Goal: Find specific page/section: Find specific page/section

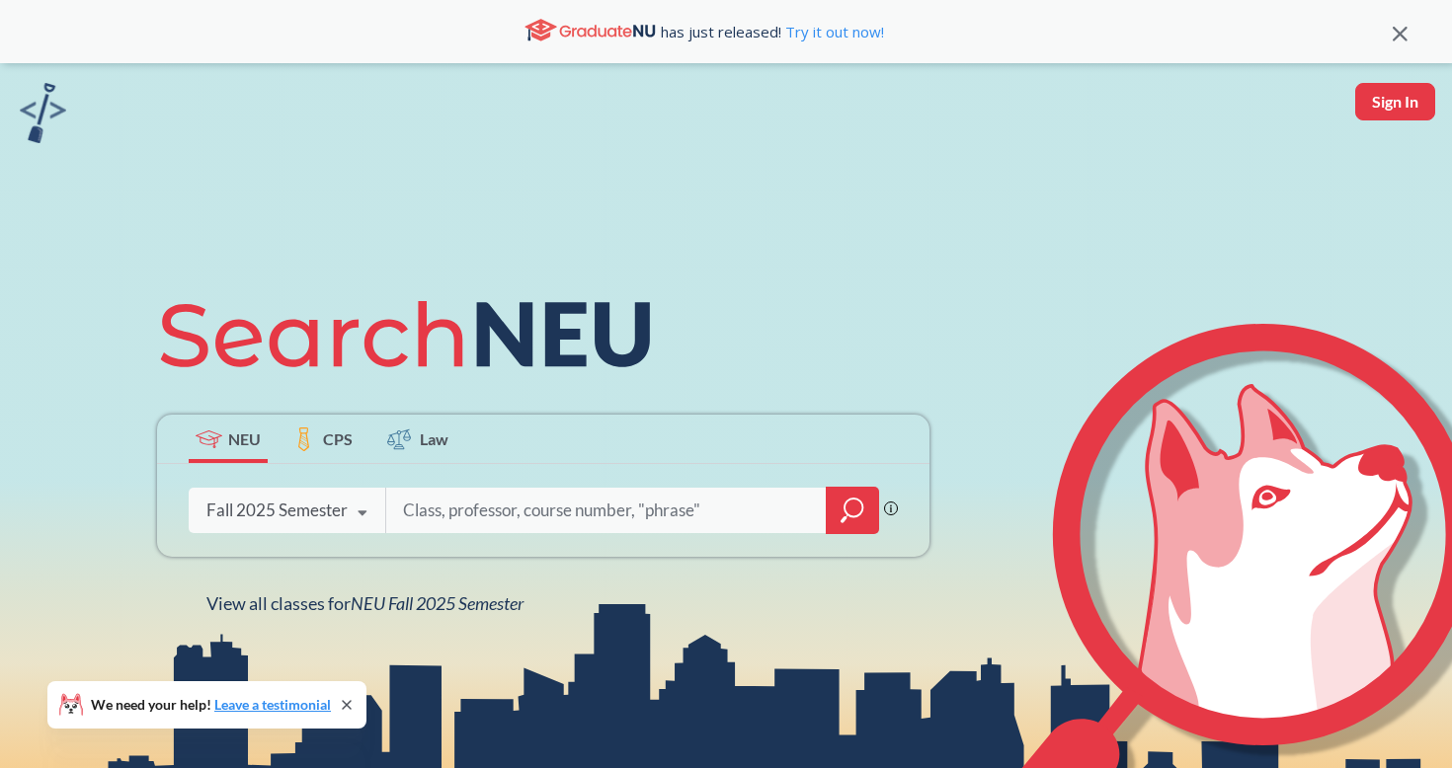
click at [1397, 102] on button "Sign In" at bounding box center [1395, 102] width 80 height 38
select select "US"
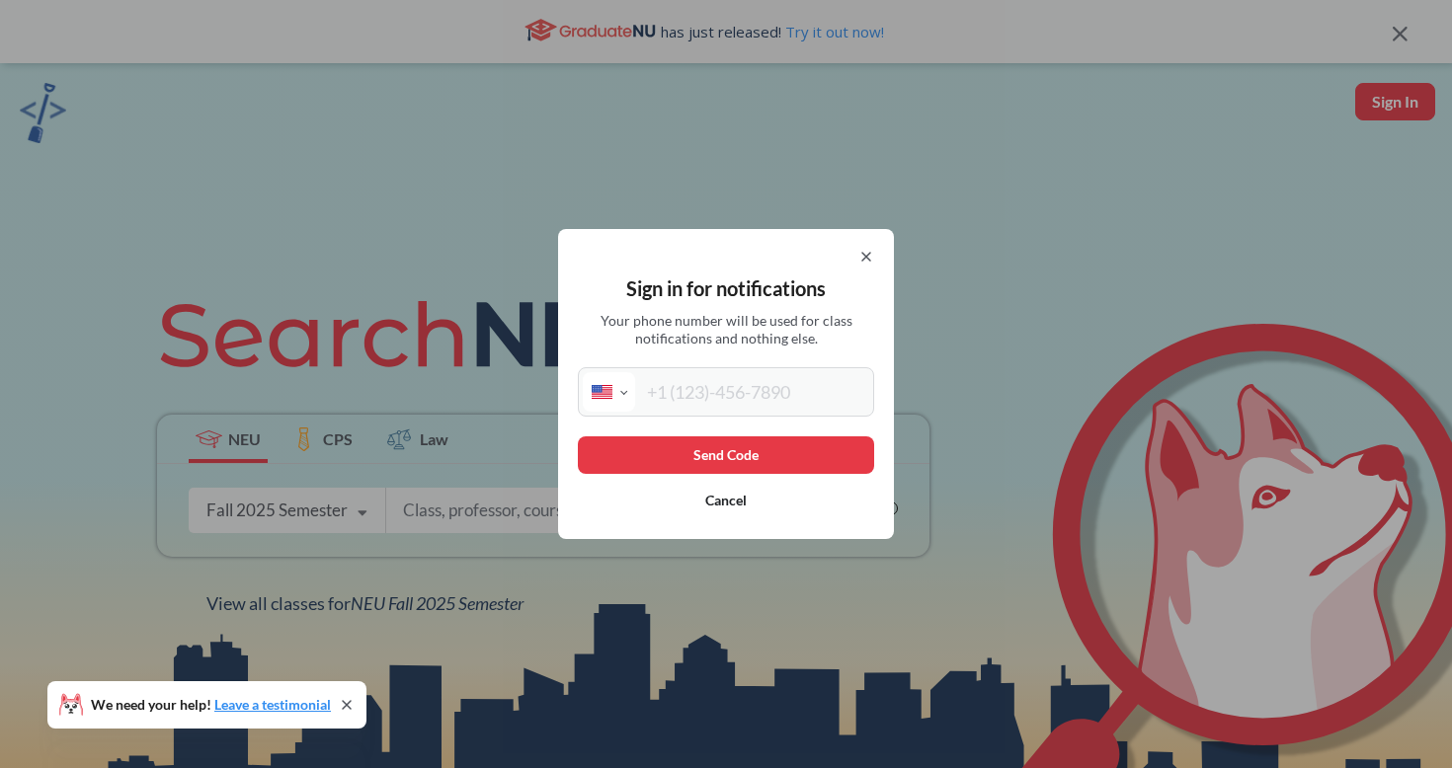
click at [836, 393] on input "tel" at bounding box center [752, 392] width 234 height 40
type input "[PHONE_NUMBER]"
click at [672, 447] on button "Send Code" at bounding box center [726, 456] width 296 height 38
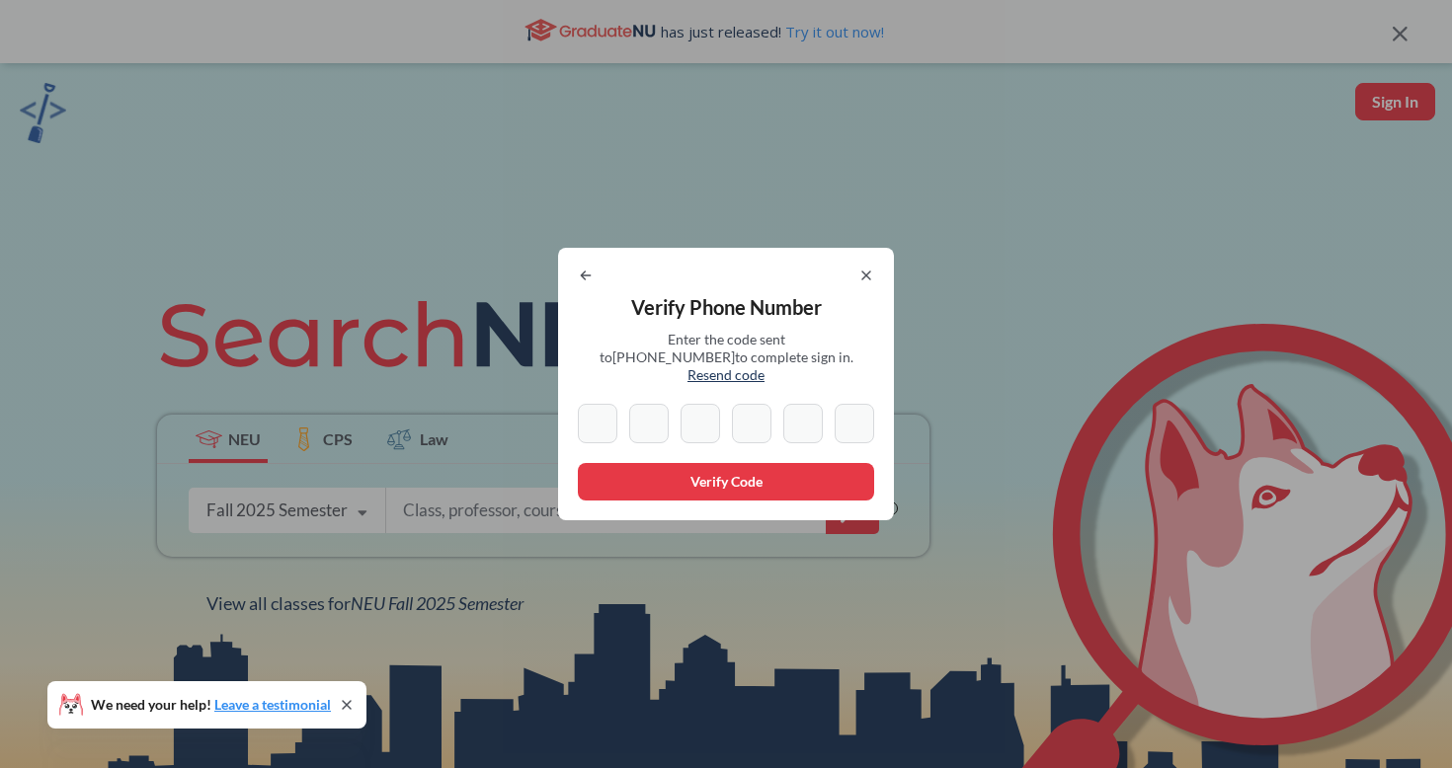
type input "8"
type input "9"
type input "2"
type input "6"
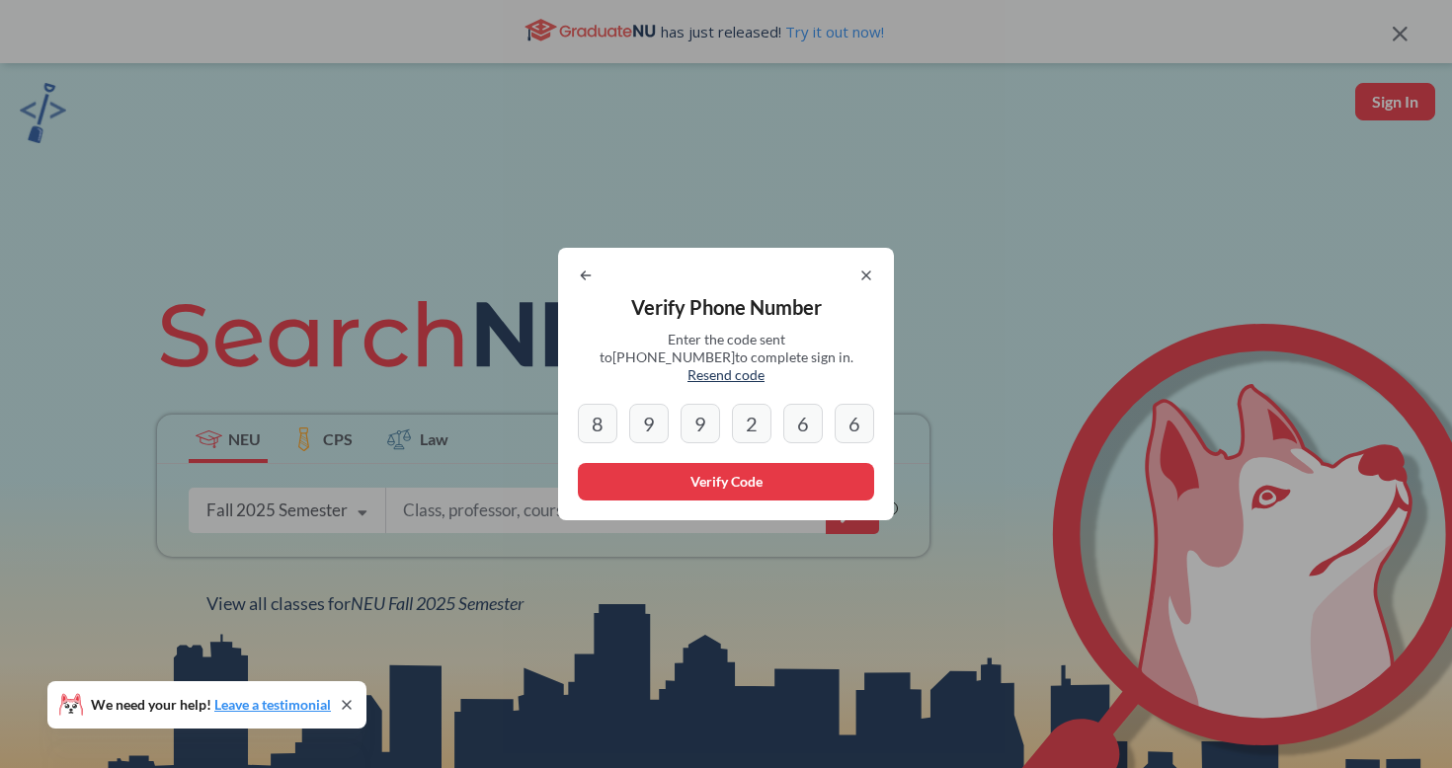
type input "6"
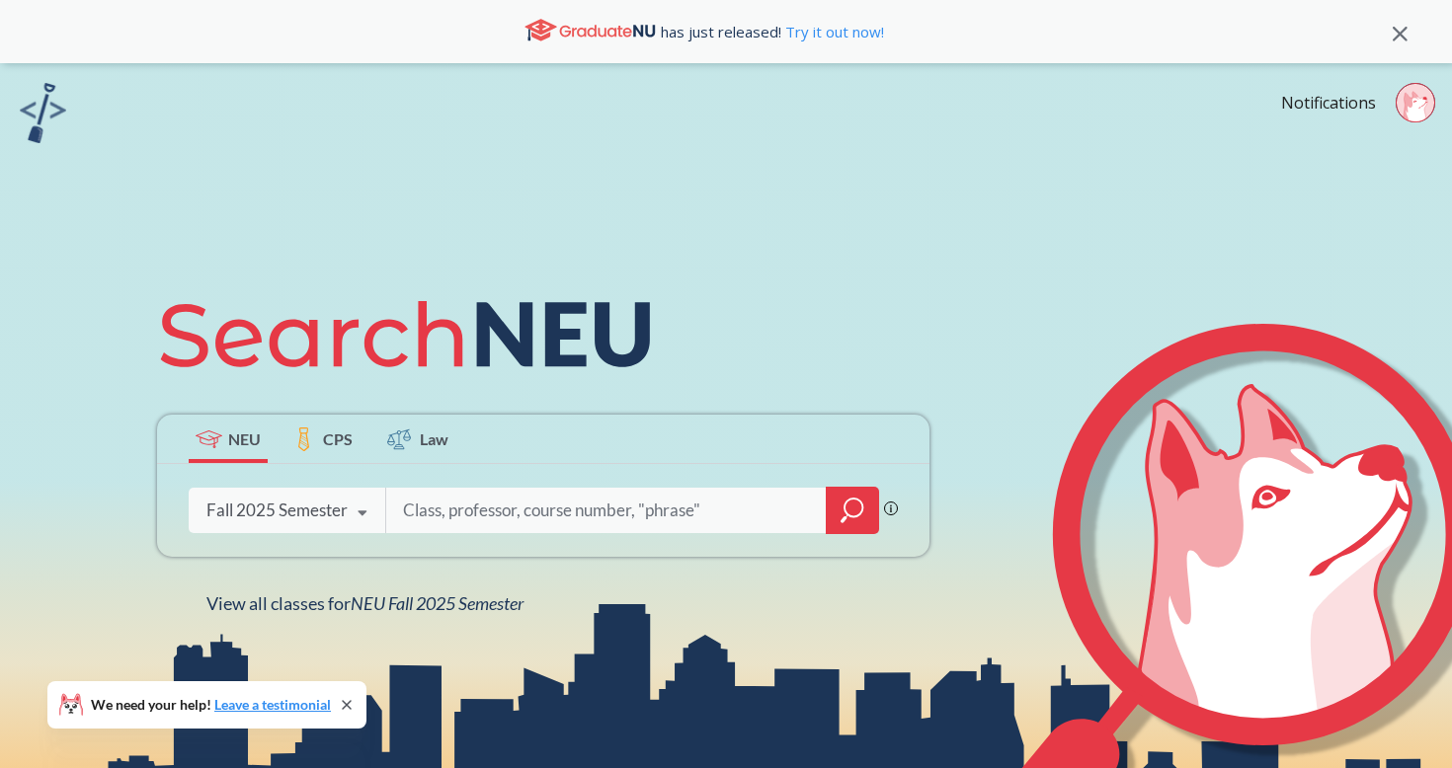
click at [600, 507] on input "search" at bounding box center [606, 510] width 411 height 41
type input "orgo"
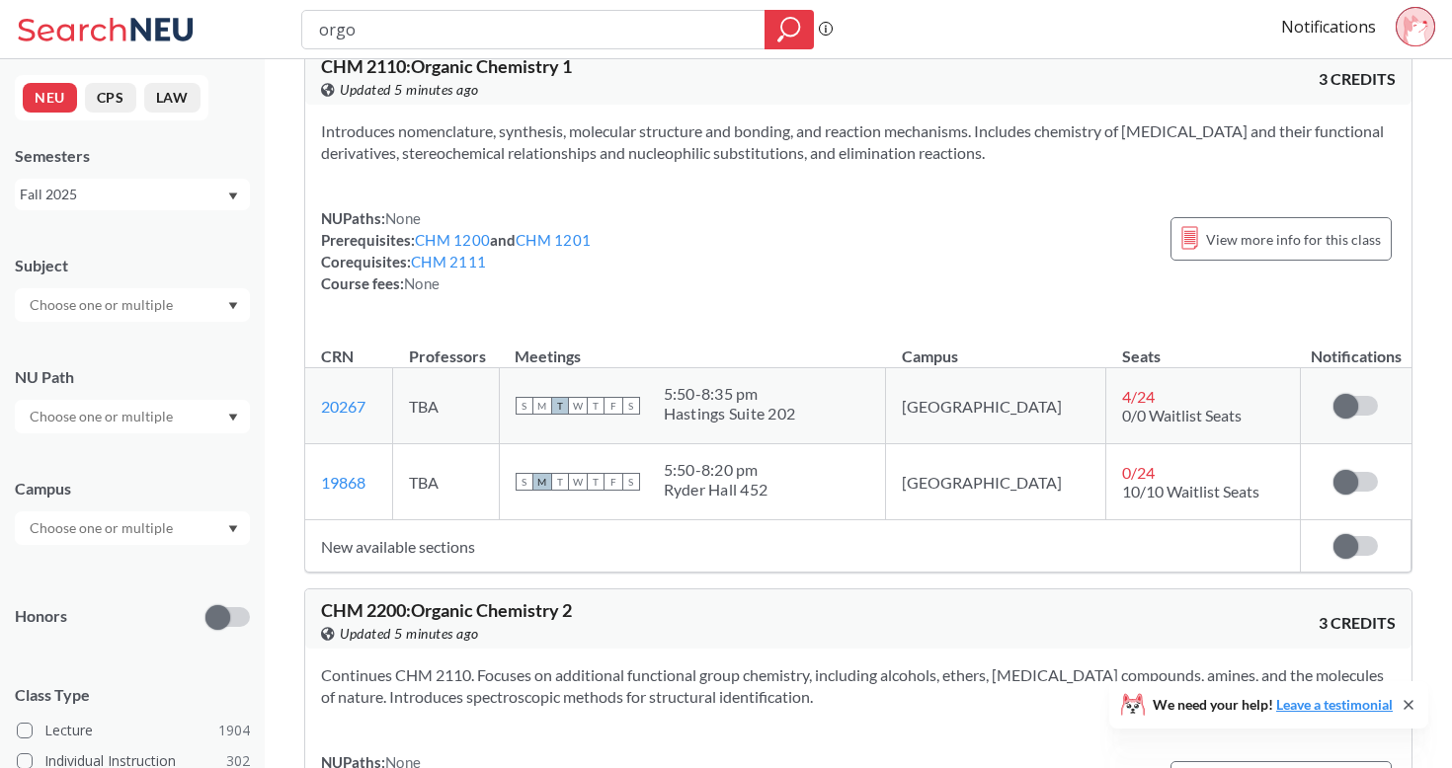
scroll to position [41, 0]
click at [428, 546] on td "New available sections" at bounding box center [803, 545] width 996 height 52
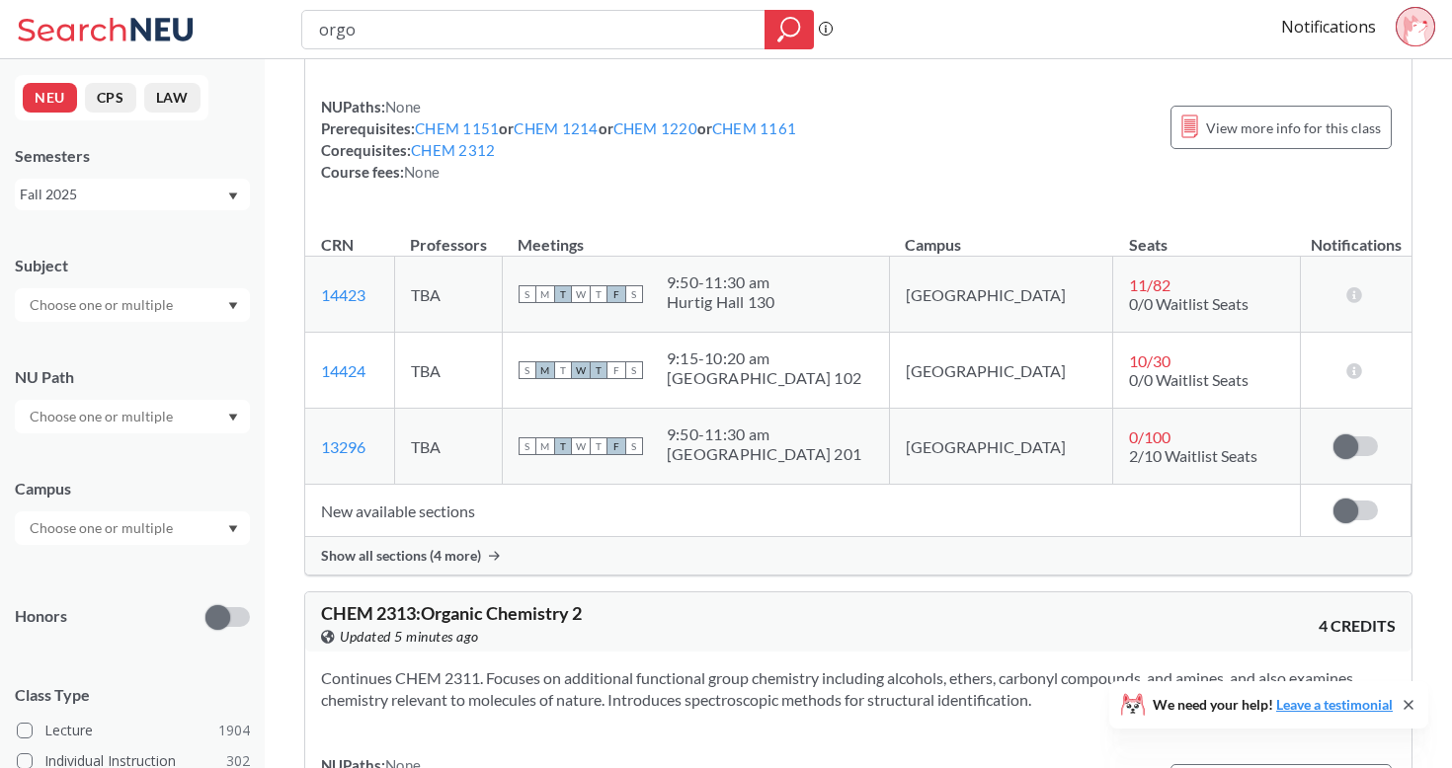
scroll to position [1200, 0]
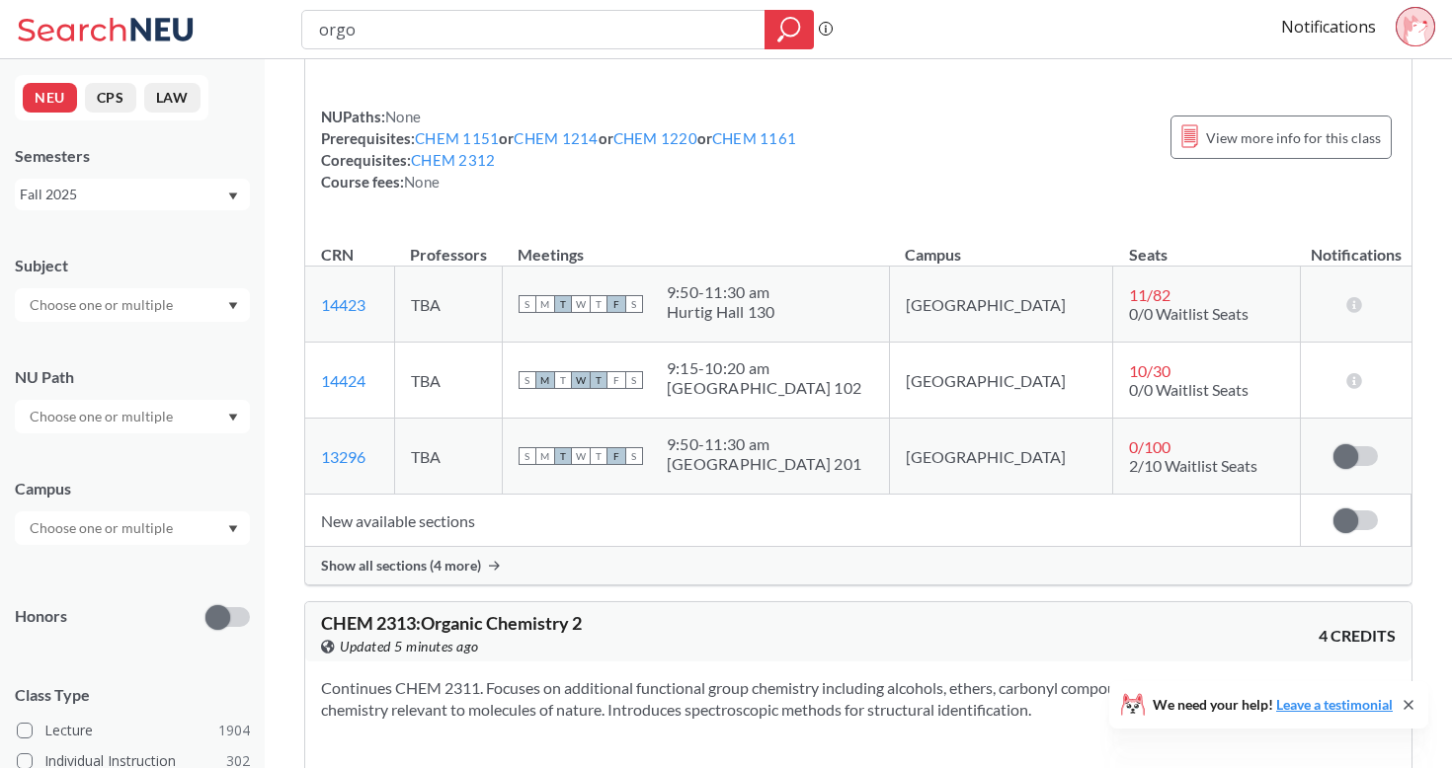
click at [424, 556] on div "Show all sections (4 more)" at bounding box center [858, 566] width 1106 height 38
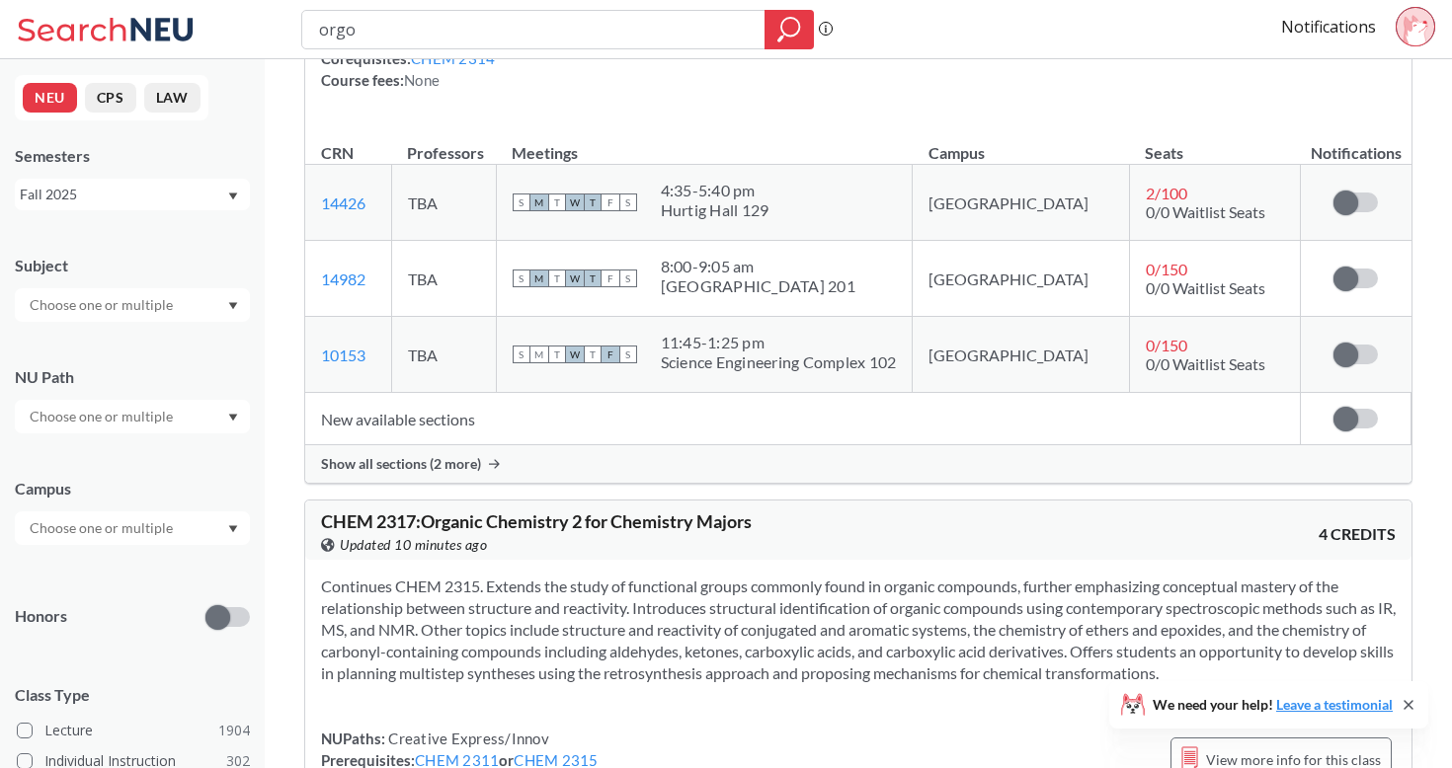
scroll to position [2262, 0]
